Goal: Navigation & Orientation: Understand site structure

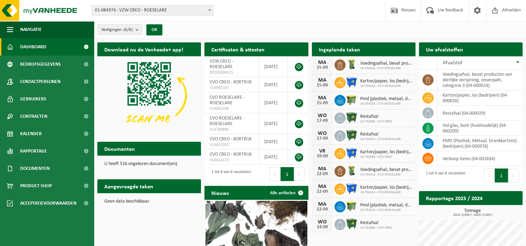
click at [378, 65] on span "Voedingsafval, bevat producten van dierlijke oorsprong, onverpakt, categorie 3" at bounding box center [386, 64] width 52 height 6
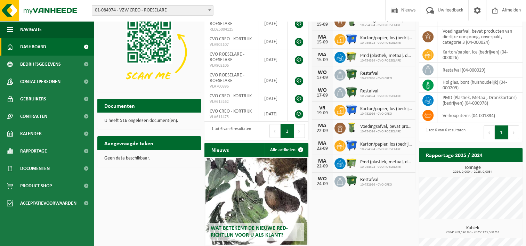
scroll to position [1, 0]
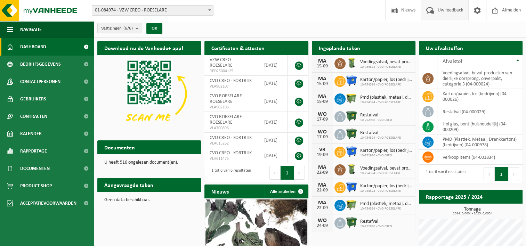
click at [437, 9] on span "Uw feedback" at bounding box center [450, 10] width 29 height 21
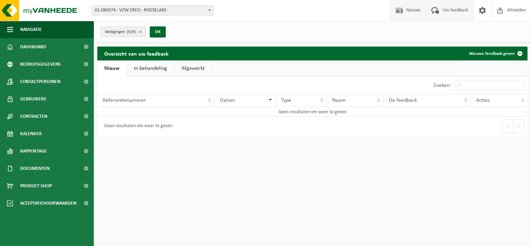
click at [412, 11] on span "Nieuws" at bounding box center [414, 10] width 18 height 21
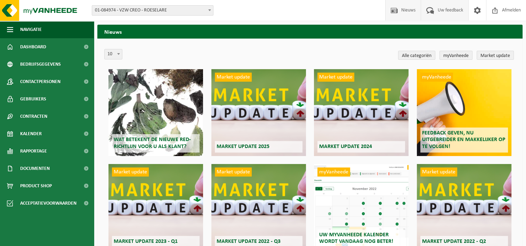
click at [453, 10] on span "Uw feedback" at bounding box center [450, 10] width 29 height 21
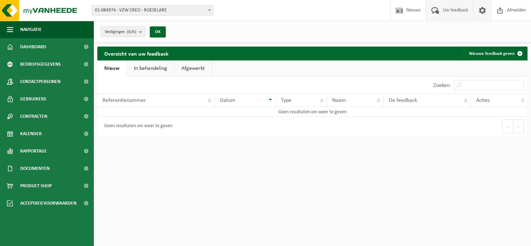
click at [481, 9] on span at bounding box center [482, 10] width 10 height 21
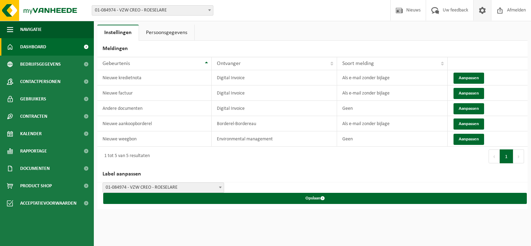
click at [35, 47] on span "Dashboard" at bounding box center [33, 46] width 26 height 17
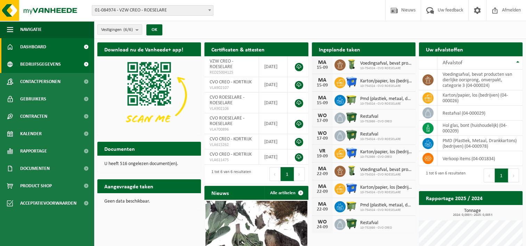
click at [31, 63] on span "Bedrijfsgegevens" at bounding box center [40, 64] width 41 height 17
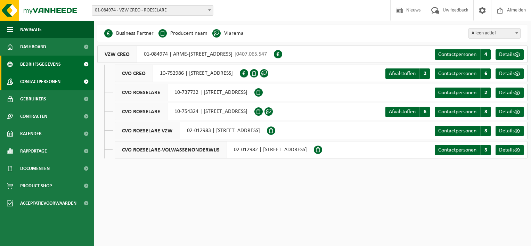
click at [39, 81] on span "Contactpersonen" at bounding box center [40, 81] width 40 height 17
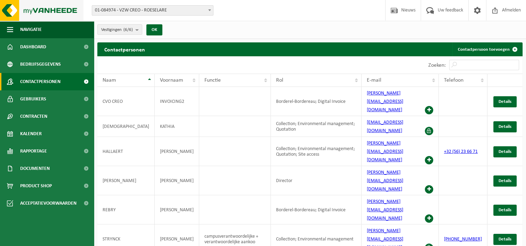
click at [57, 14] on img at bounding box center [41, 10] width 83 height 21
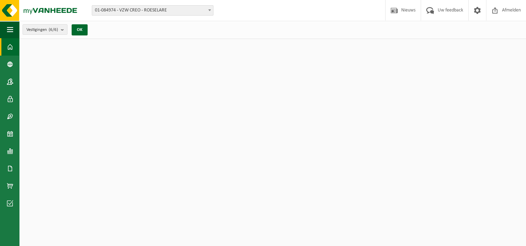
click at [32, 29] on span "Vestigingen (6/6)" at bounding box center [42, 30] width 32 height 10
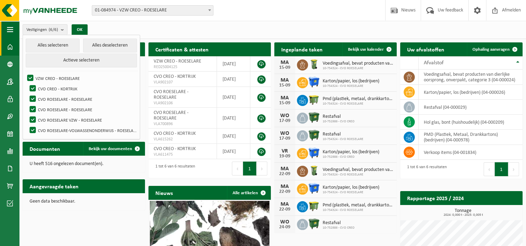
click at [11, 31] on span "button" at bounding box center [10, 29] width 6 height 17
